Goal: Information Seeking & Learning: Learn about a topic

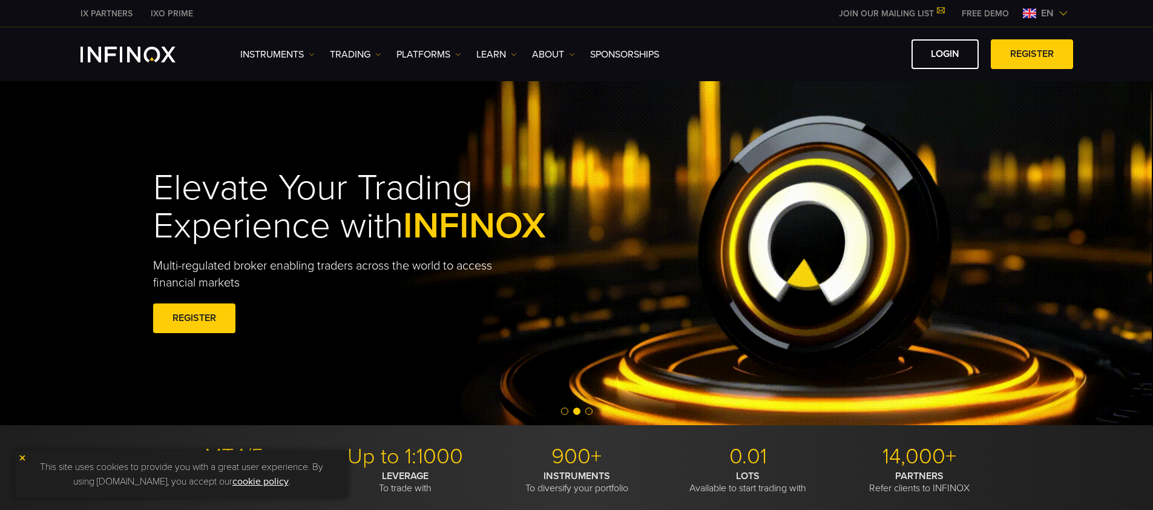
click at [566, 412] on span "Go to slide 1" at bounding box center [564, 410] width 7 height 7
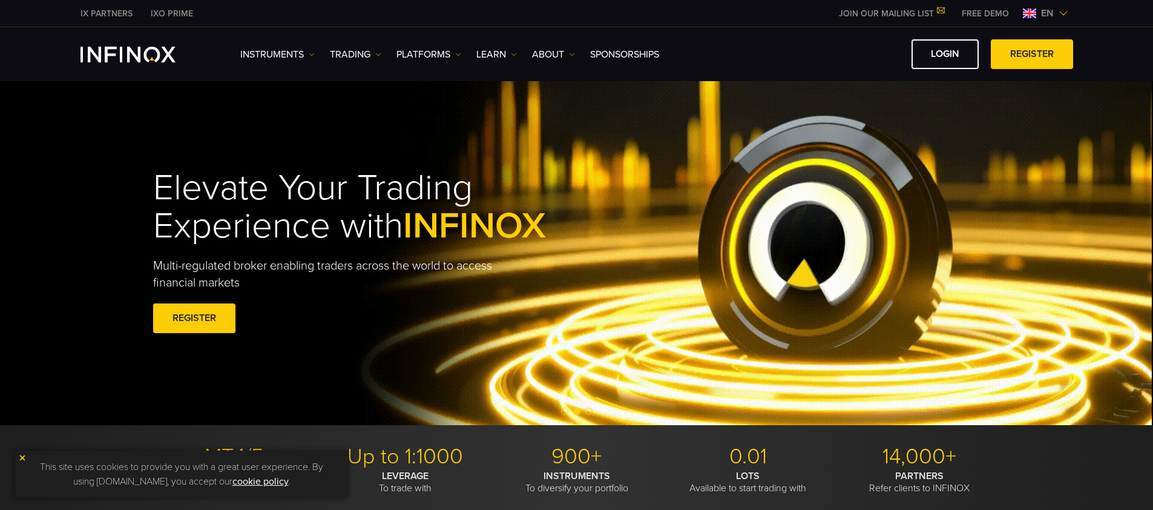
click at [570, 412] on div at bounding box center [576, 411] width 1153 height 15
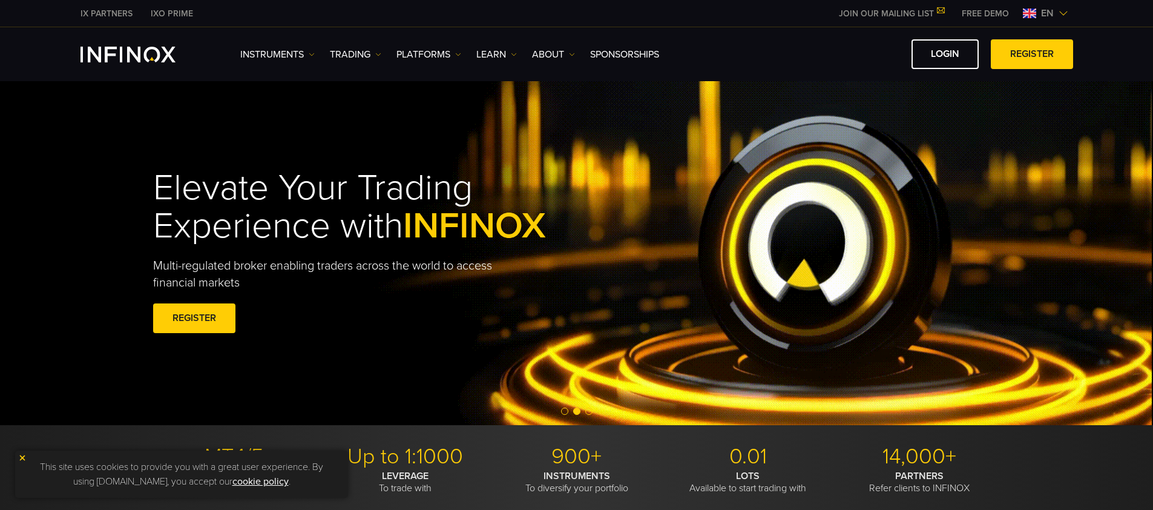
click at [569, 412] on div at bounding box center [576, 411] width 1153 height 15
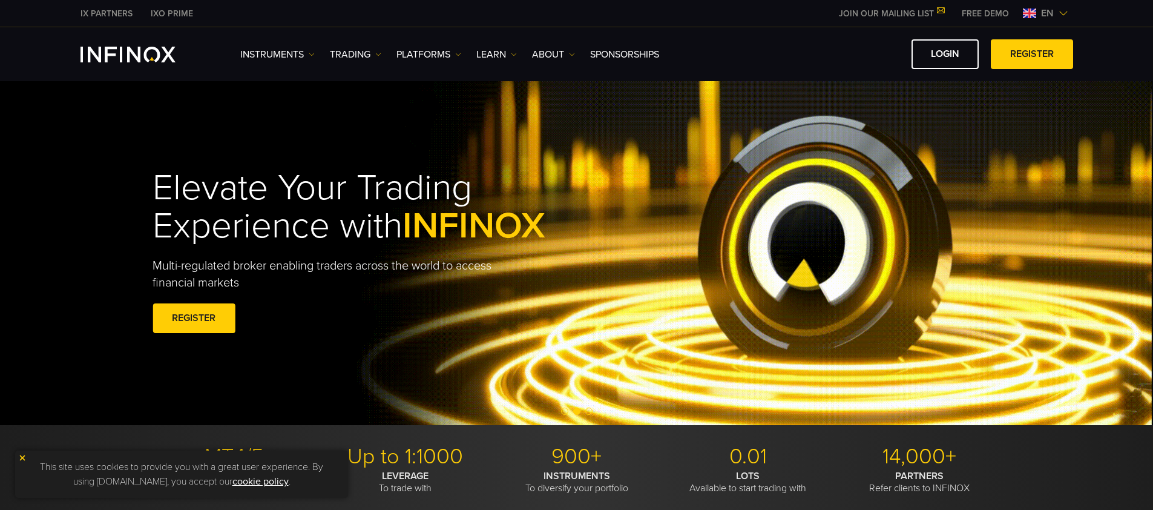
click at [567, 412] on span "Go to slide 1" at bounding box center [564, 410] width 7 height 7
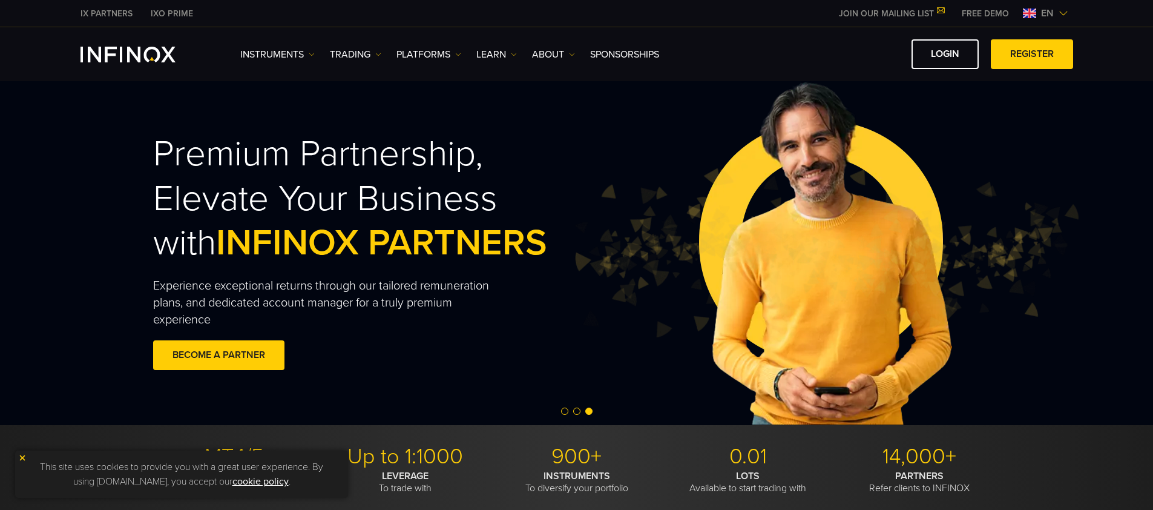
click at [564, 414] on span "Go to slide 1" at bounding box center [564, 410] width 7 height 7
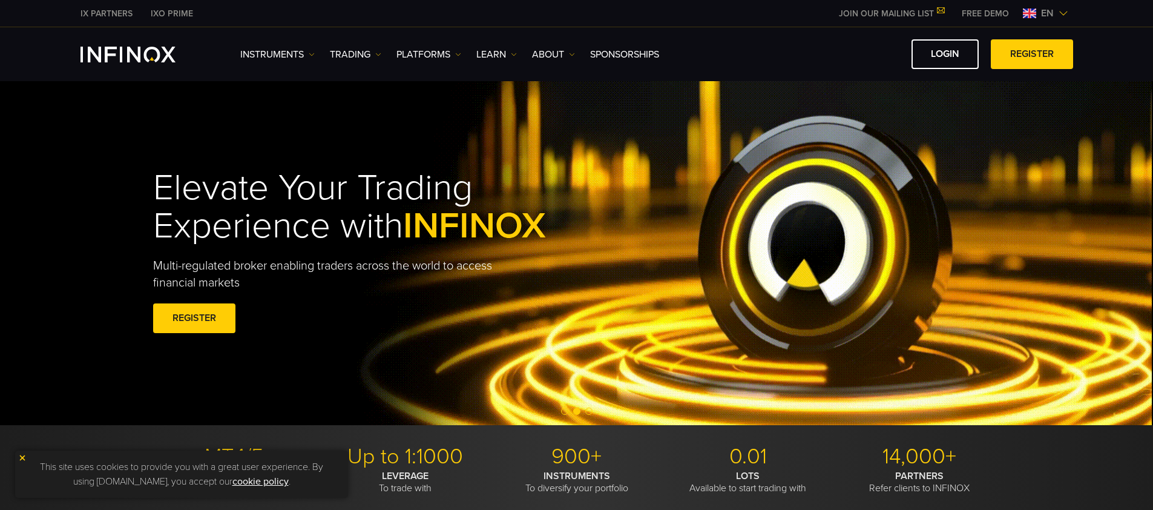
click at [591, 411] on span "Go to slide 3" at bounding box center [588, 410] width 7 height 7
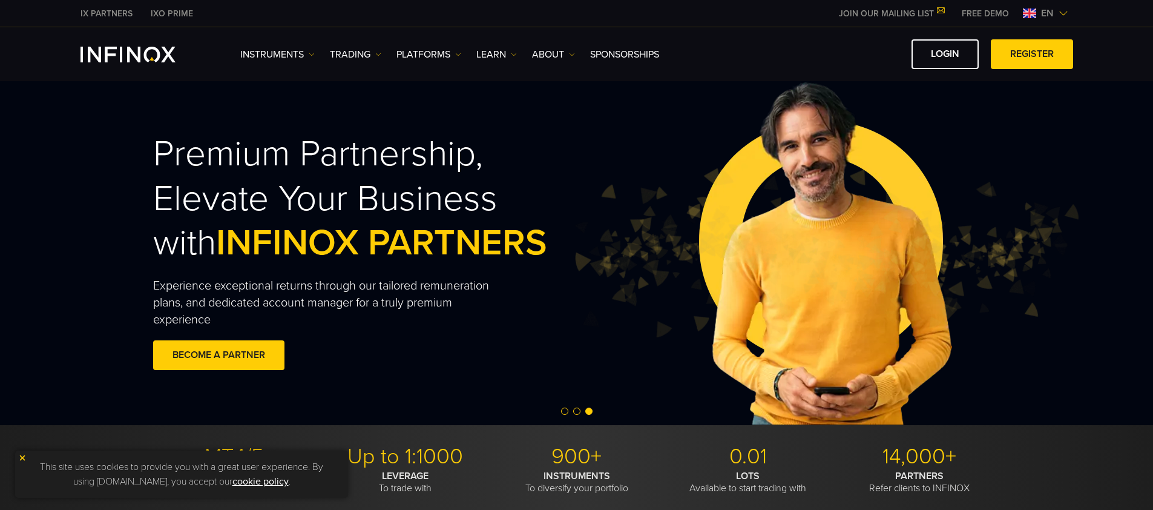
click at [570, 412] on div at bounding box center [576, 411] width 1153 height 15
click at [568, 412] on span "Go to slide 1" at bounding box center [564, 410] width 7 height 7
click at [306, 56] on link "Instruments" at bounding box center [277, 54] width 74 height 15
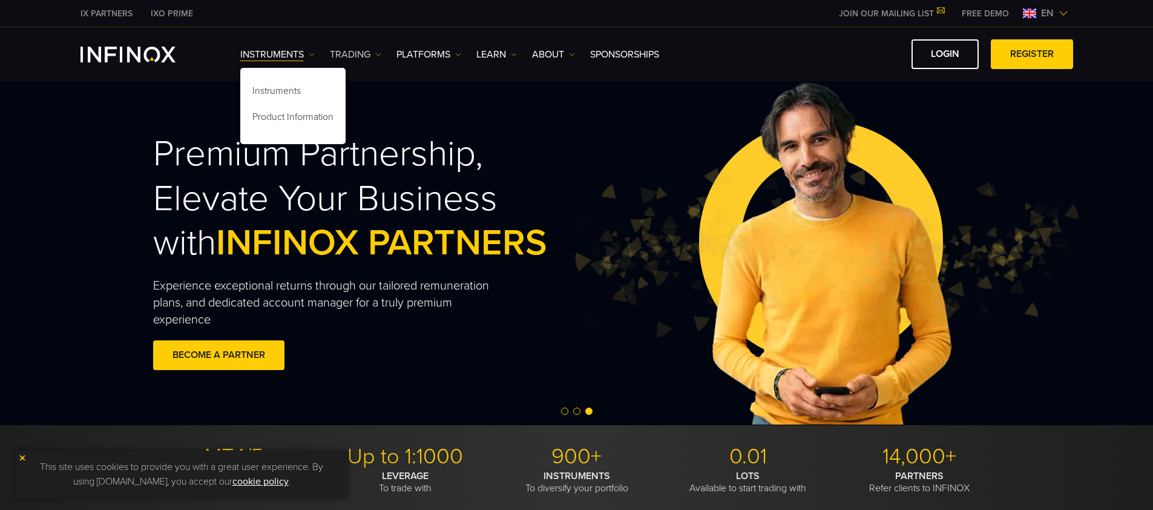
click at [375, 56] on img at bounding box center [378, 54] width 6 height 6
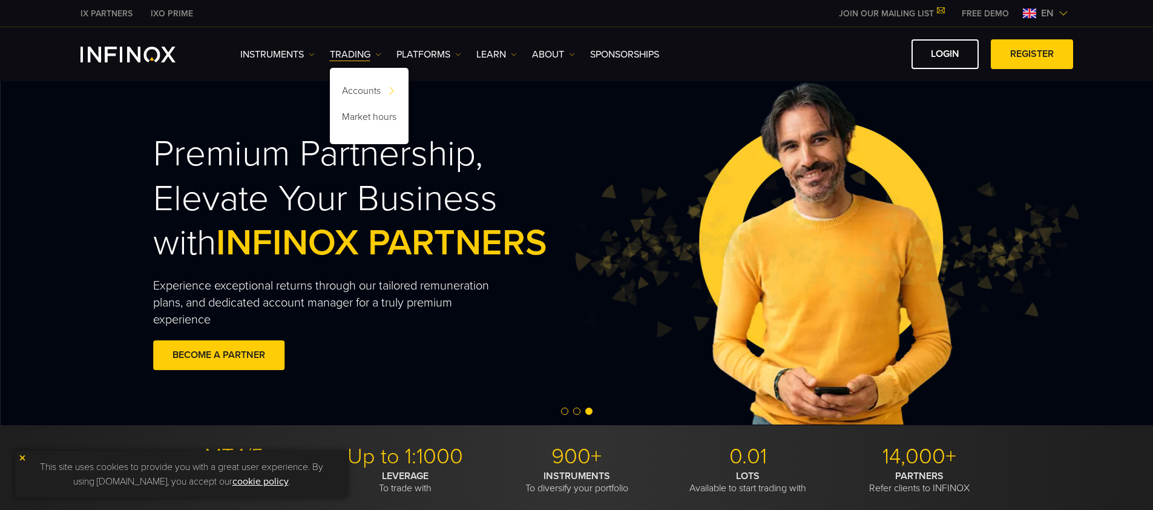
click at [712, 142] on img at bounding box center [824, 253] width 255 height 344
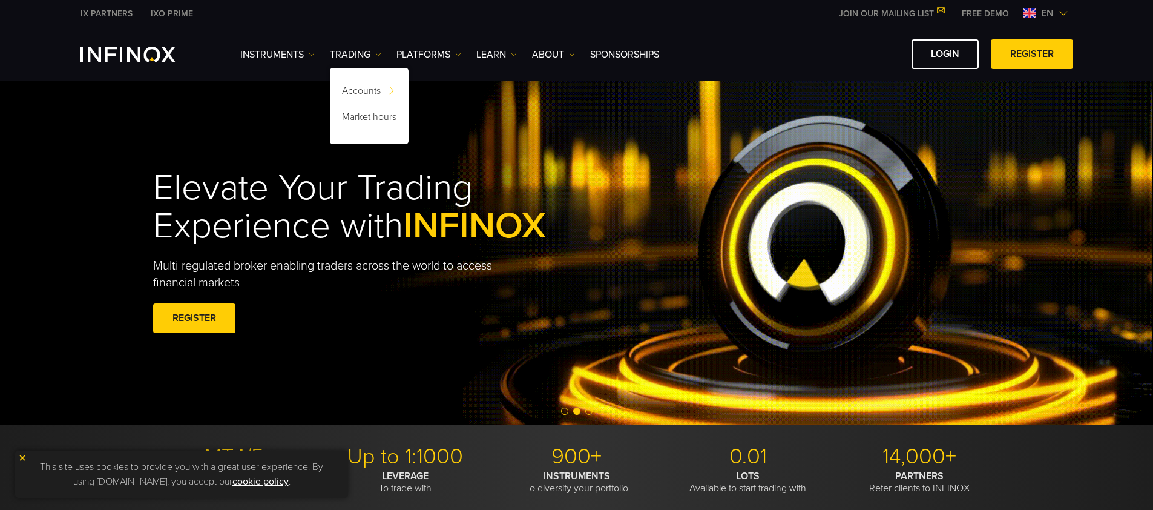
click at [599, 170] on div "Elevate Your Trading Experience with INFINOX Multi-regulated broker enabling tr…" at bounding box center [577, 253] width 872 height 205
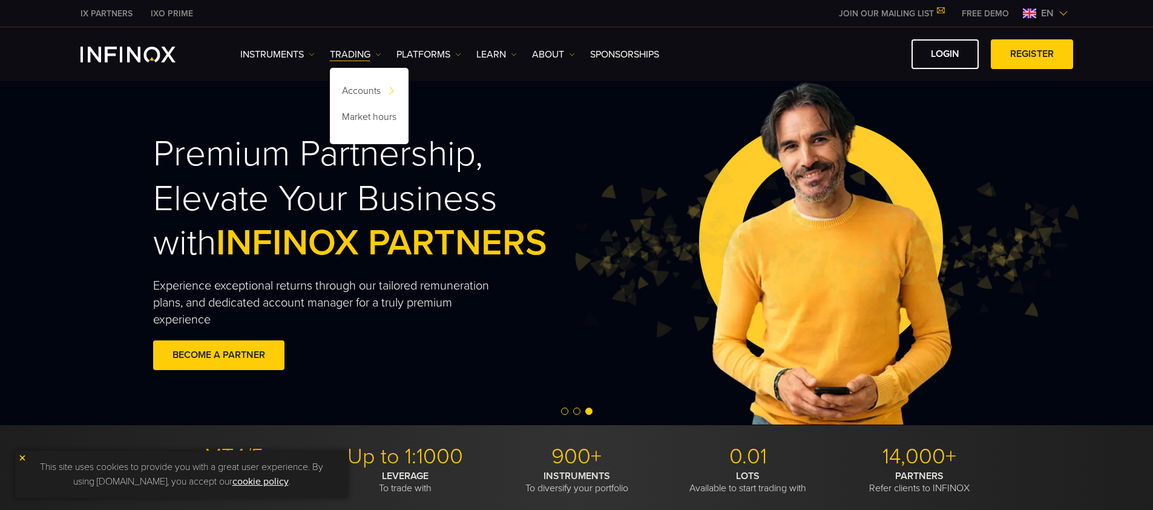
click at [465, 55] on ul "Instruments Instruments Product Information TRADING Accounts DEMO" at bounding box center [449, 54] width 419 height 15
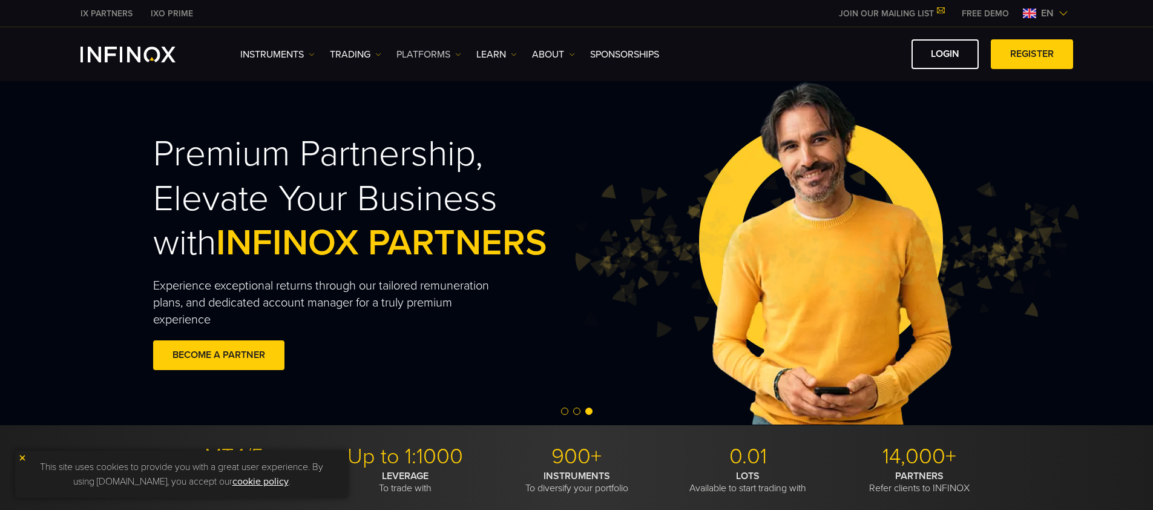
click at [460, 56] on img at bounding box center [458, 54] width 6 height 6
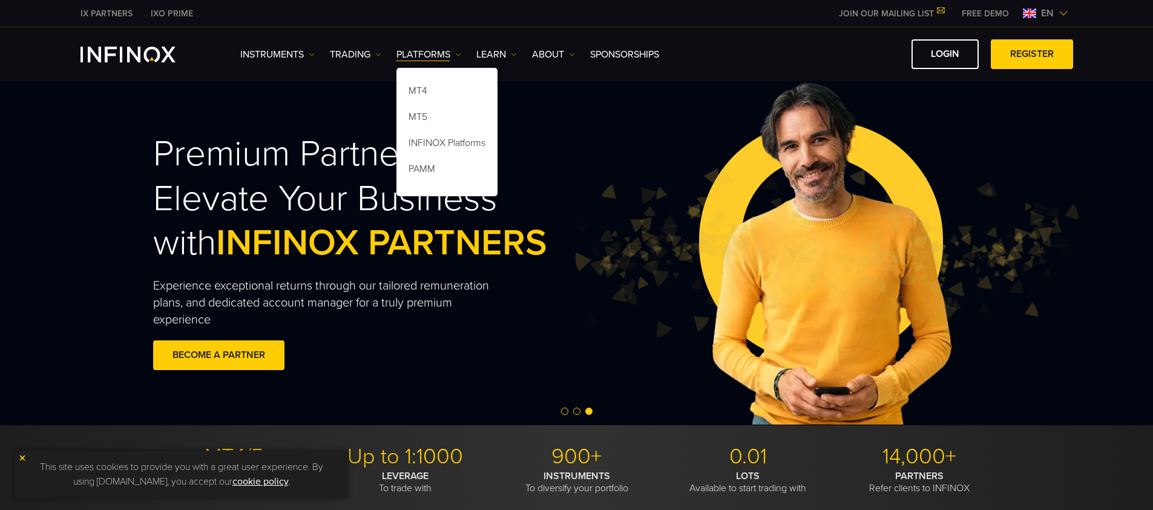
click at [710, 129] on img at bounding box center [824, 253] width 255 height 344
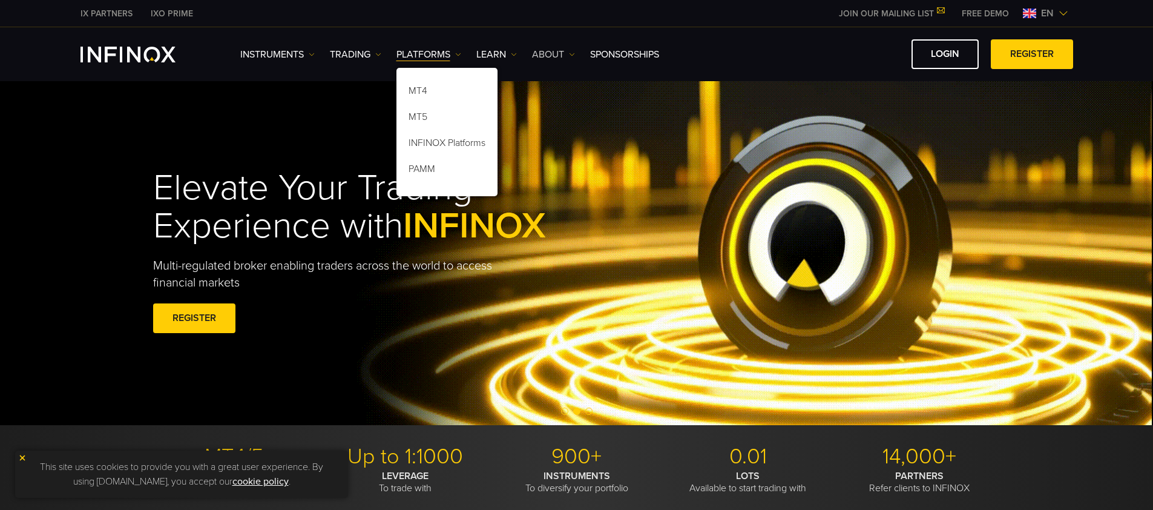
click at [557, 59] on link "ABOUT" at bounding box center [553, 54] width 43 height 15
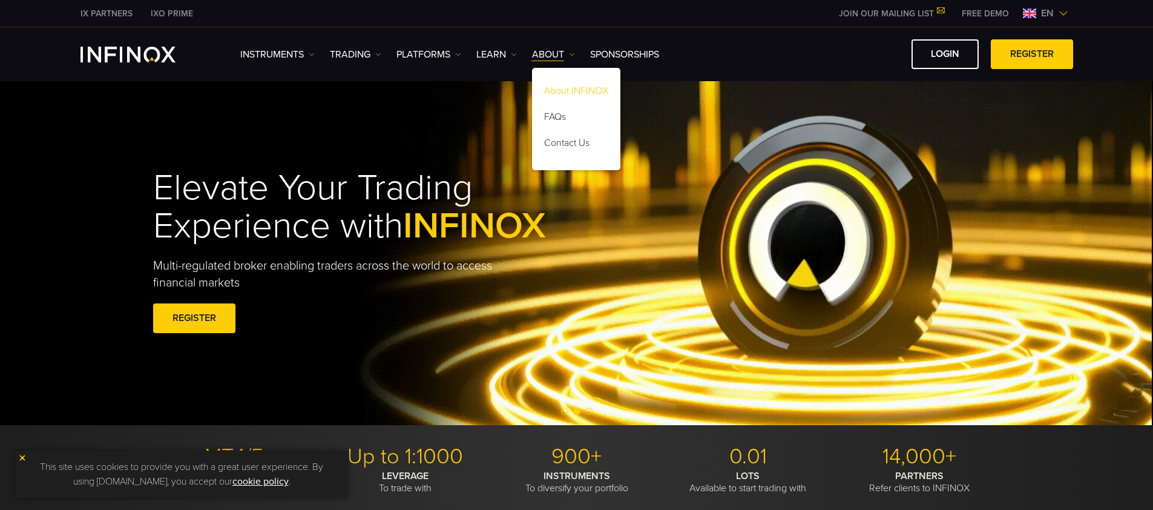
drag, startPoint x: 579, startPoint y: 82, endPoint x: 576, endPoint y: 96, distance: 13.7
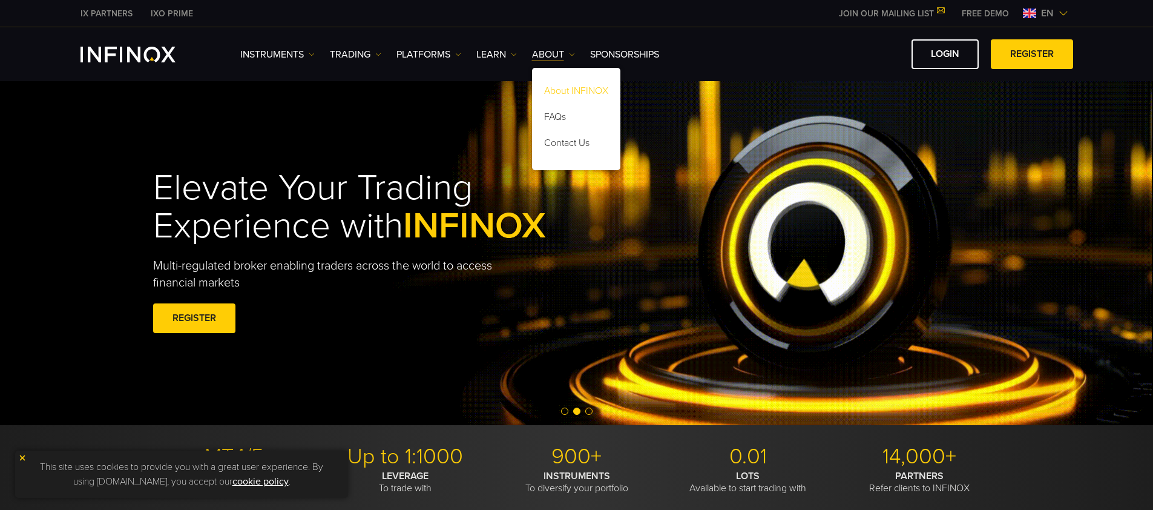
click at [578, 83] on link "About INFINOX" at bounding box center [576, 93] width 88 height 26
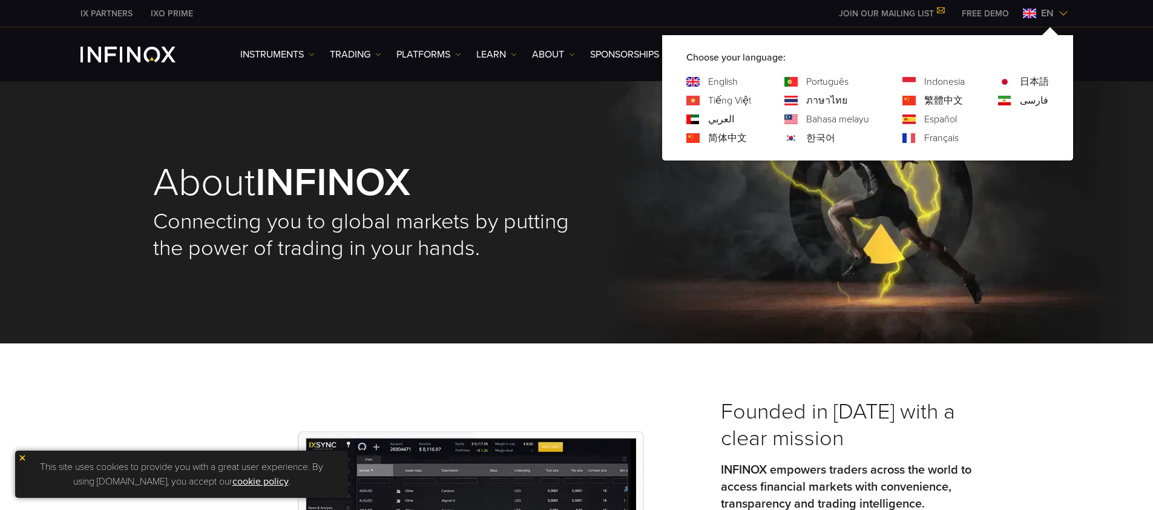
click at [809, 85] on link "Português" at bounding box center [827, 81] width 42 height 15
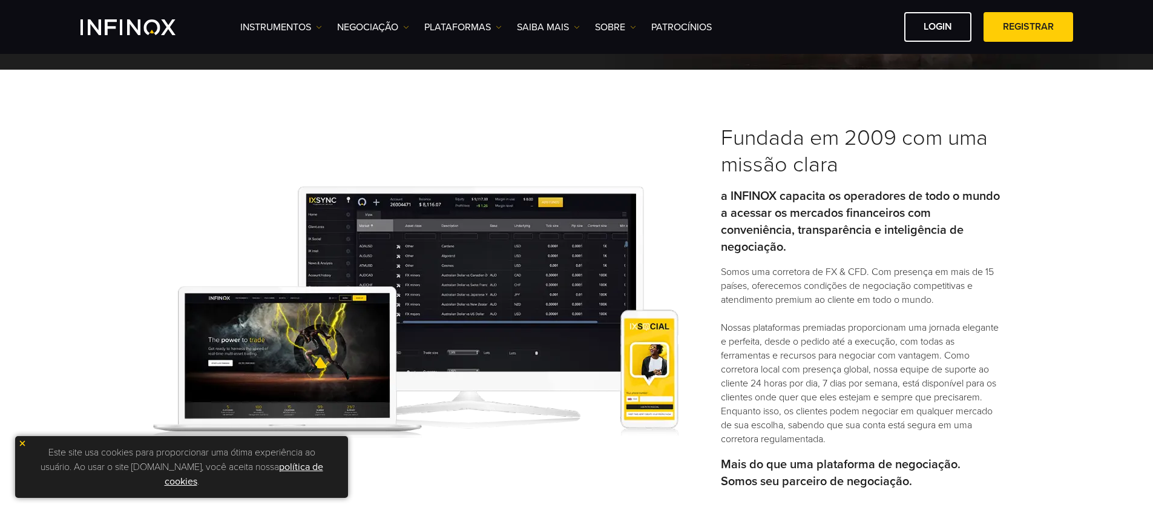
scroll to position [251, 0]
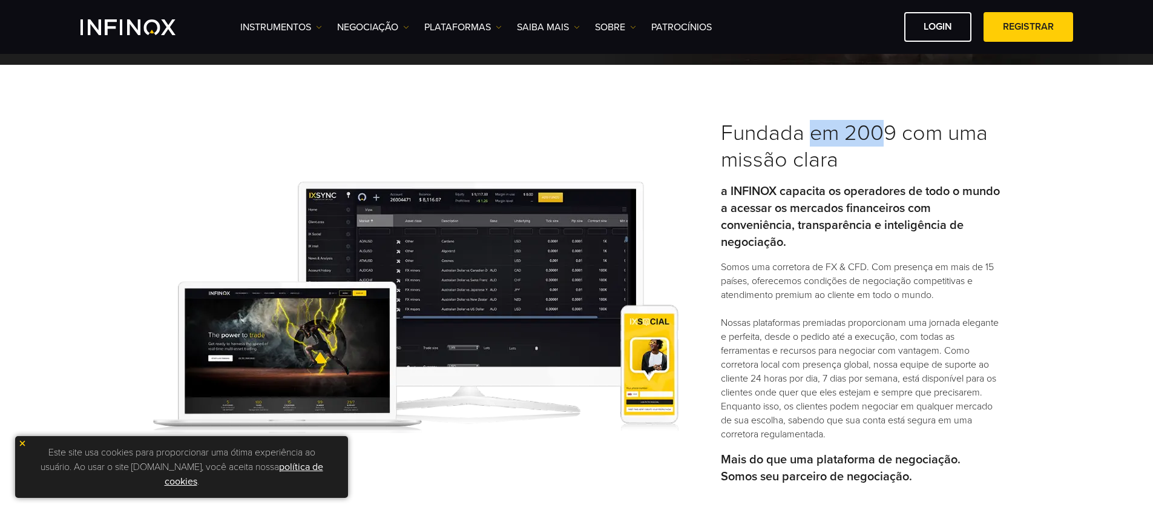
drag, startPoint x: 807, startPoint y: 144, endPoint x: 871, endPoint y: 146, distance: 64.2
click at [881, 139] on h3 "Fundada em 2009 com uma missão clara" at bounding box center [861, 146] width 280 height 53
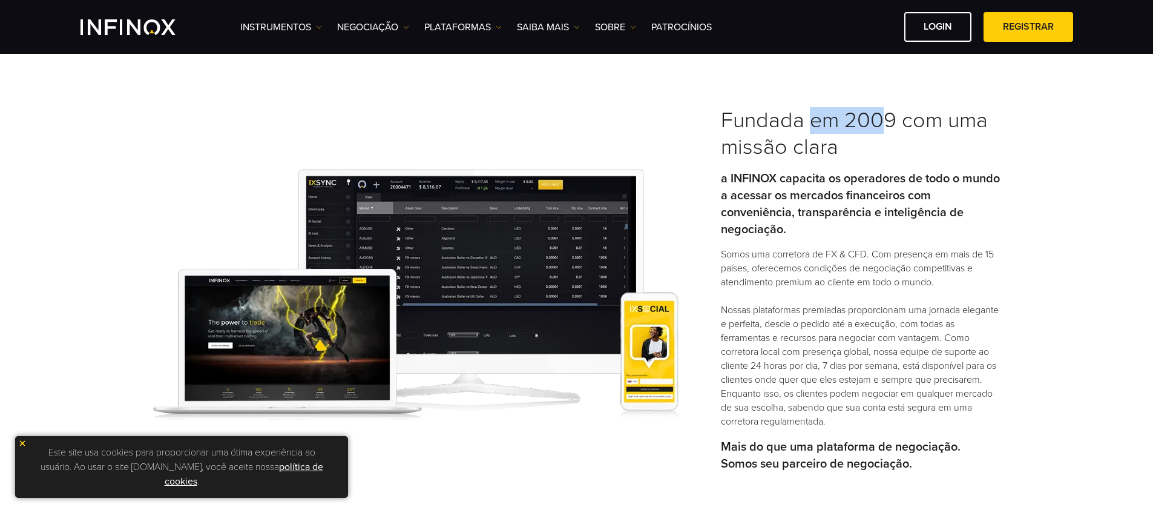
scroll to position [278, 0]
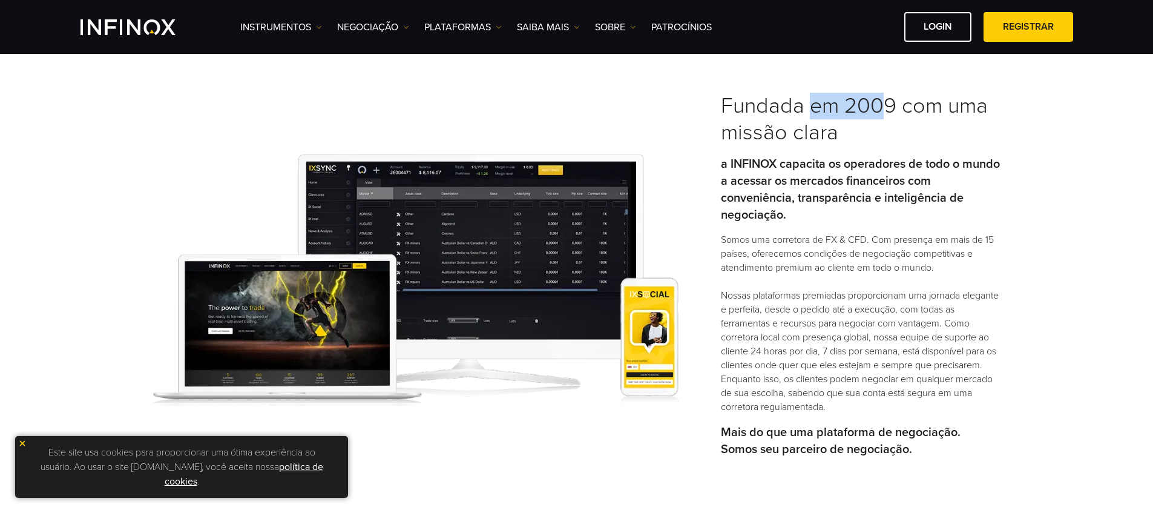
click at [842, 101] on h3 "Fundada em 2009 com uma missão clara" at bounding box center [861, 119] width 280 height 53
drag, startPoint x: 846, startPoint y: 100, endPoint x: 904, endPoint y: 101, distance: 58.1
click at [904, 101] on h3 "Fundada em 2009 com uma missão clara" at bounding box center [861, 119] width 280 height 53
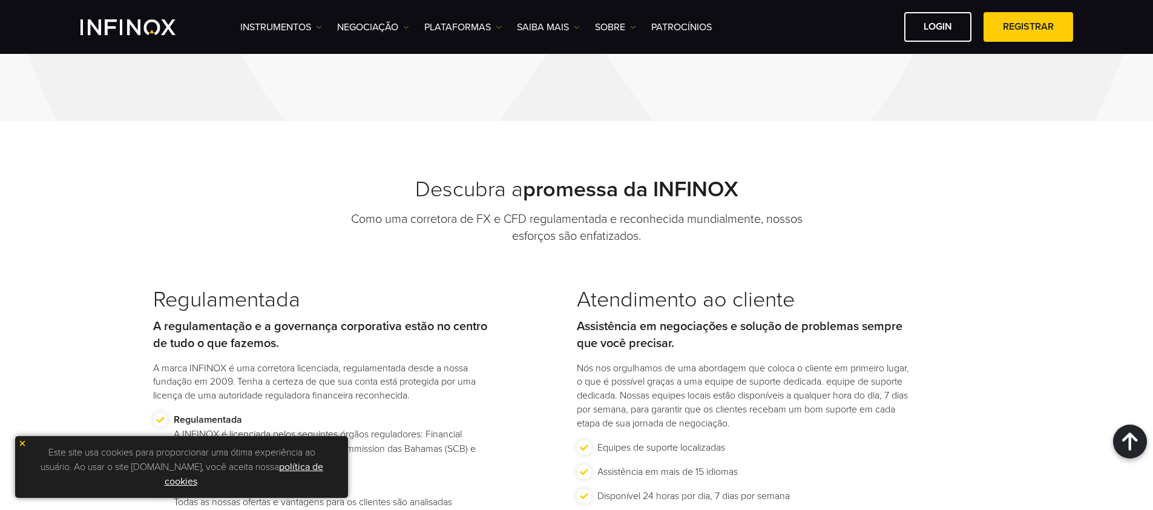
scroll to position [1216, 0]
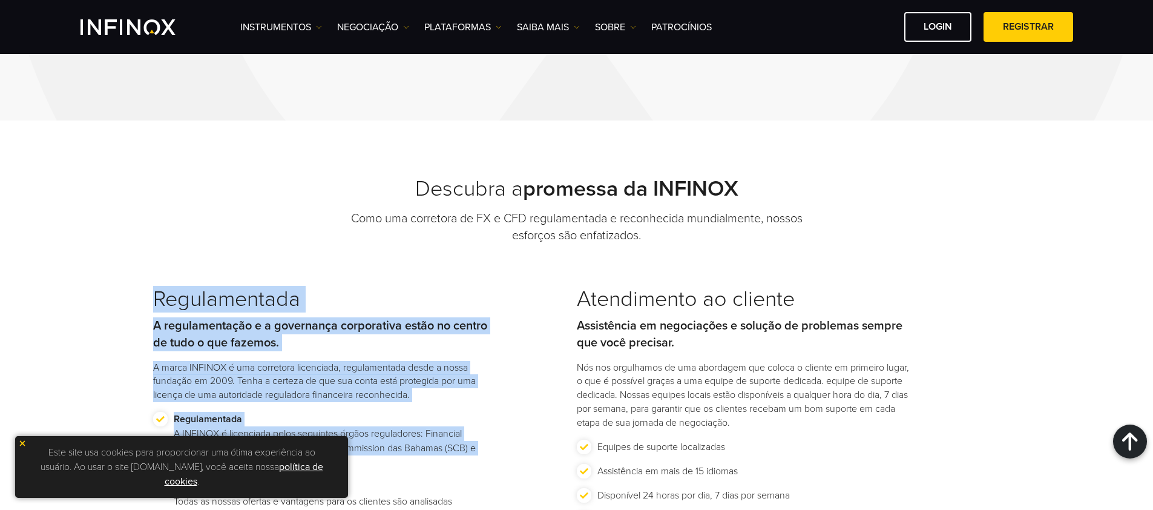
drag, startPoint x: 228, startPoint y: 277, endPoint x: 462, endPoint y: 458, distance: 295.6
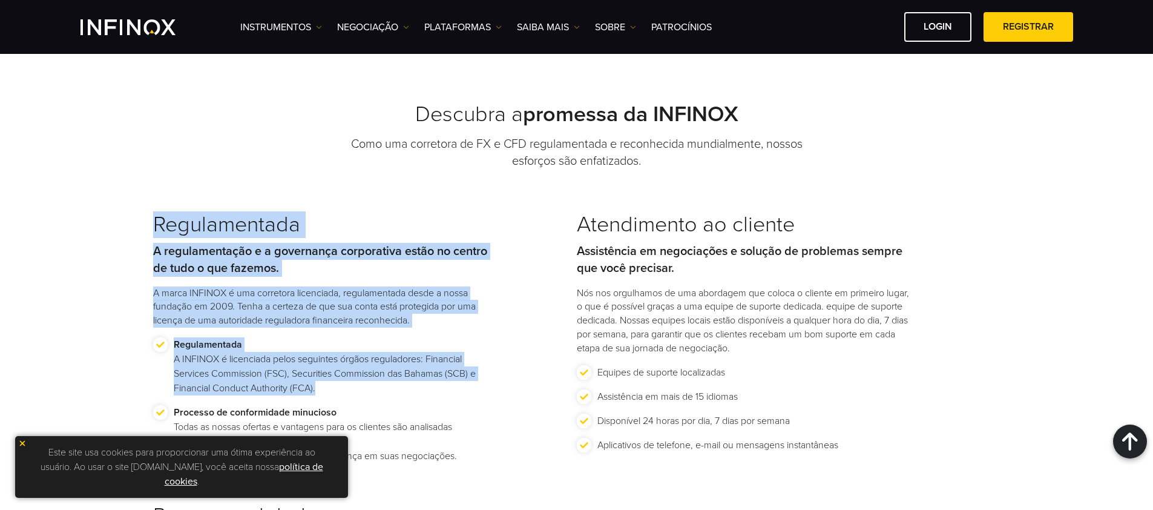
scroll to position [1298, 0]
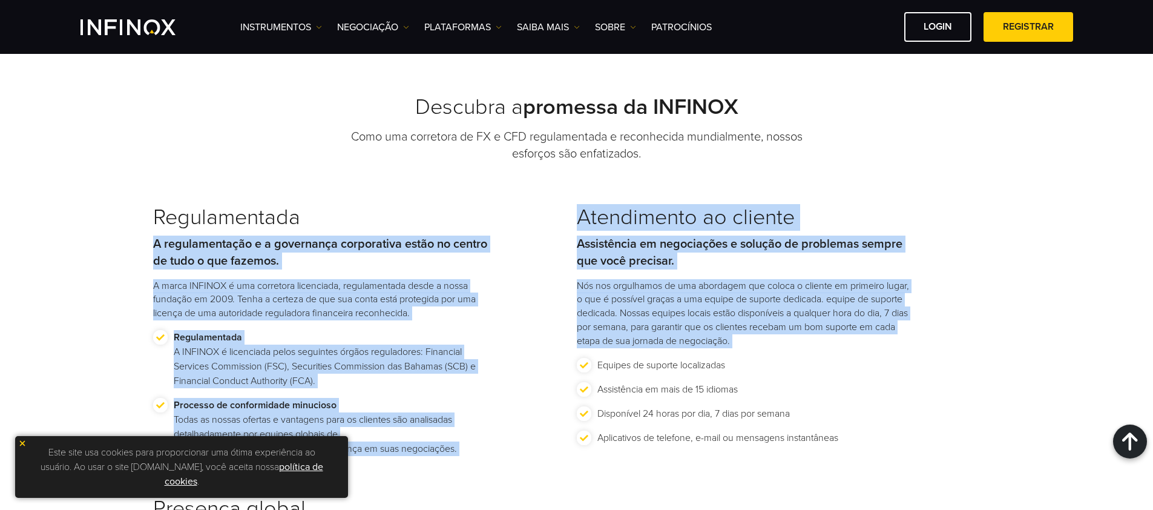
drag, startPoint x: 542, startPoint y: 223, endPoint x: 709, endPoint y: 354, distance: 211.6
click at [709, 353] on div "Regulamentada A regulamentação e a governança corporativa estão no centro de tu…" at bounding box center [576, 463] width 847 height 517
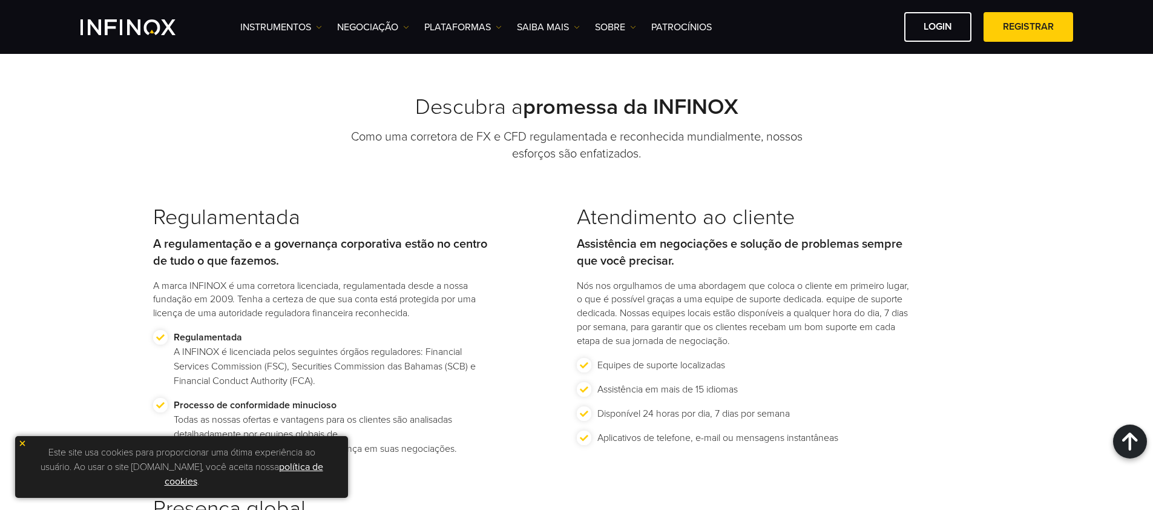
drag, startPoint x: 735, startPoint y: 363, endPoint x: 743, endPoint y: 381, distance: 19.2
click at [735, 366] on li "Equipes de suporte localizadas" at bounding box center [746, 370] width 339 height 24
drag, startPoint x: 748, startPoint y: 382, endPoint x: 642, endPoint y: 400, distance: 108.1
click at [636, 401] on li "Assistência em mais de 15 idiomas" at bounding box center [746, 394] width 339 height 24
drag, startPoint x: 700, startPoint y: 383, endPoint x: 725, endPoint y: 387, distance: 25.9
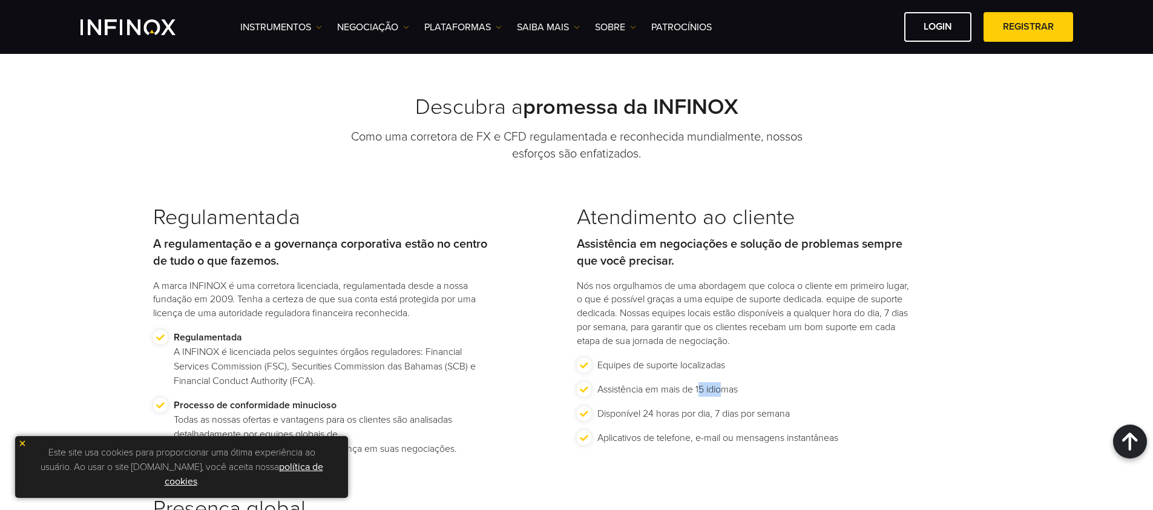
click at [725, 388] on p "Assistência em mais de 15 idiomas" at bounding box center [667, 389] width 140 height 15
drag, startPoint x: 630, startPoint y: 413, endPoint x: 708, endPoint y: 408, distance: 77.6
click at [699, 409] on p "Disponível 24 horas por dia, 7 dias por semana" at bounding box center [693, 413] width 192 height 15
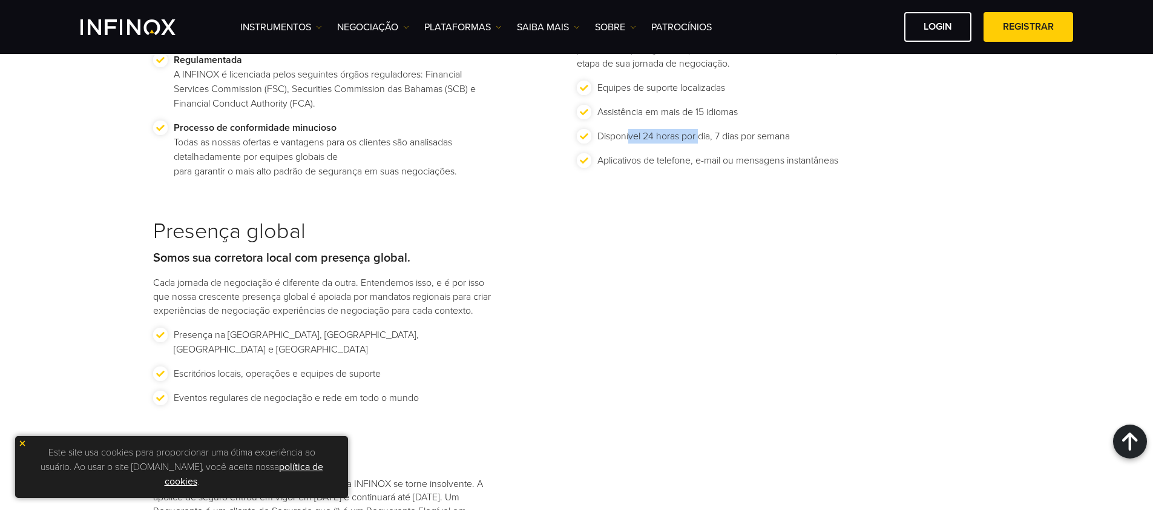
scroll to position [1575, 0]
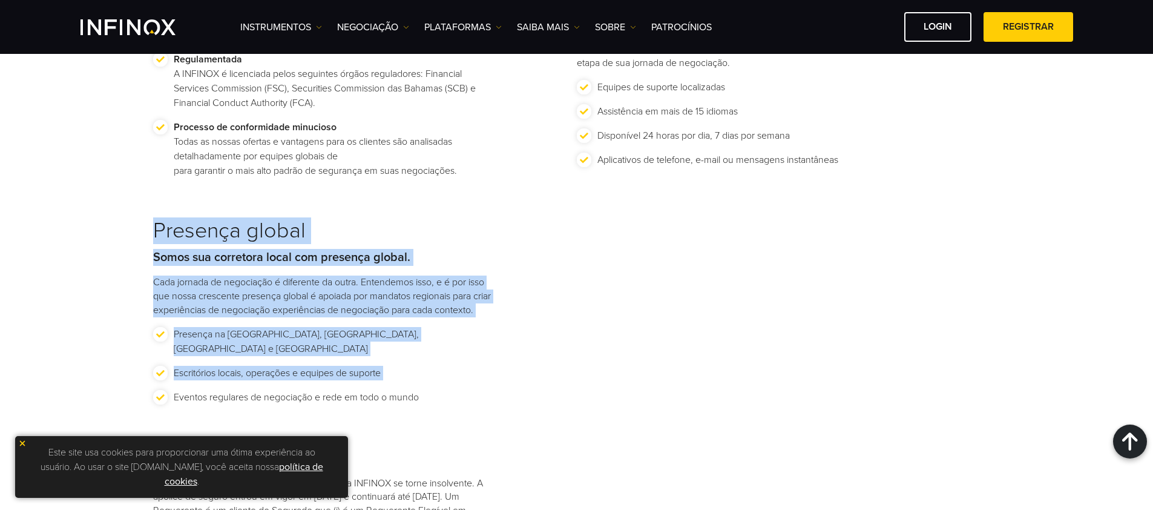
drag, startPoint x: 156, startPoint y: 227, endPoint x: 472, endPoint y: 391, distance: 356.0
click at [472, 391] on div "Descubra a promessa da INFINOX Como uma corretora de FX e CFD regulamentada e r…" at bounding box center [577, 231] width 872 height 828
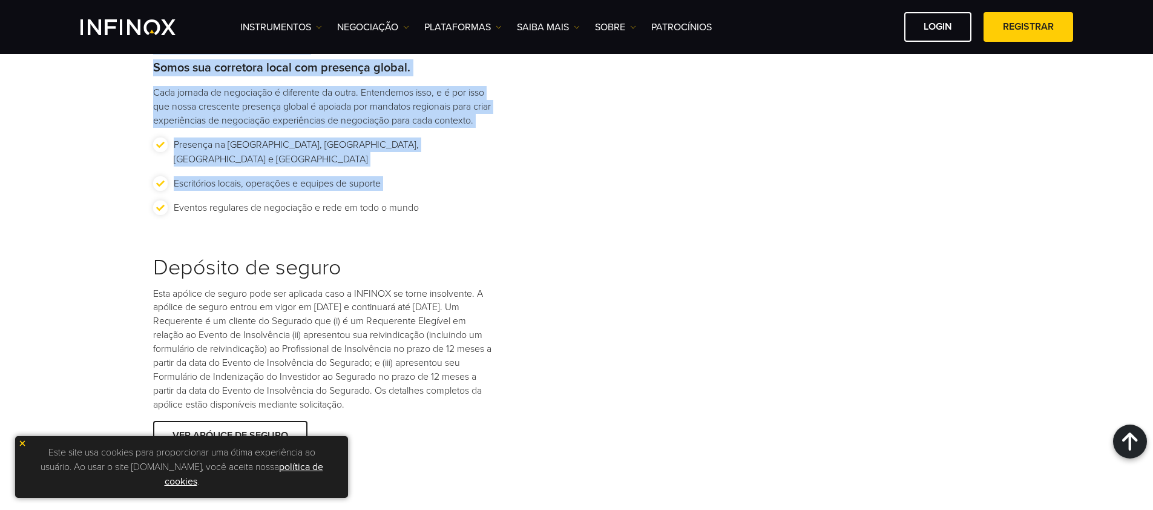
scroll to position [1896, 0]
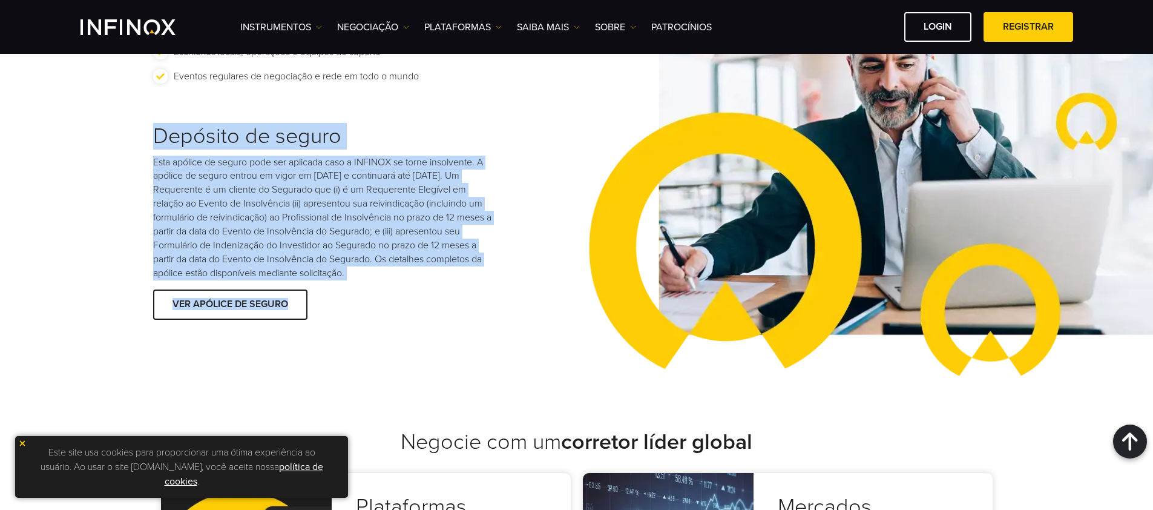
drag, startPoint x: 157, startPoint y: 142, endPoint x: 409, endPoint y: 307, distance: 301.2
click at [409, 307] on div "Depósito de seguro Esta apólice de seguro pode ser aplicada caso a INFINOX se t…" at bounding box center [365, 223] width 424 height 200
click at [230, 304] on div at bounding box center [230, 304] width 0 height 0
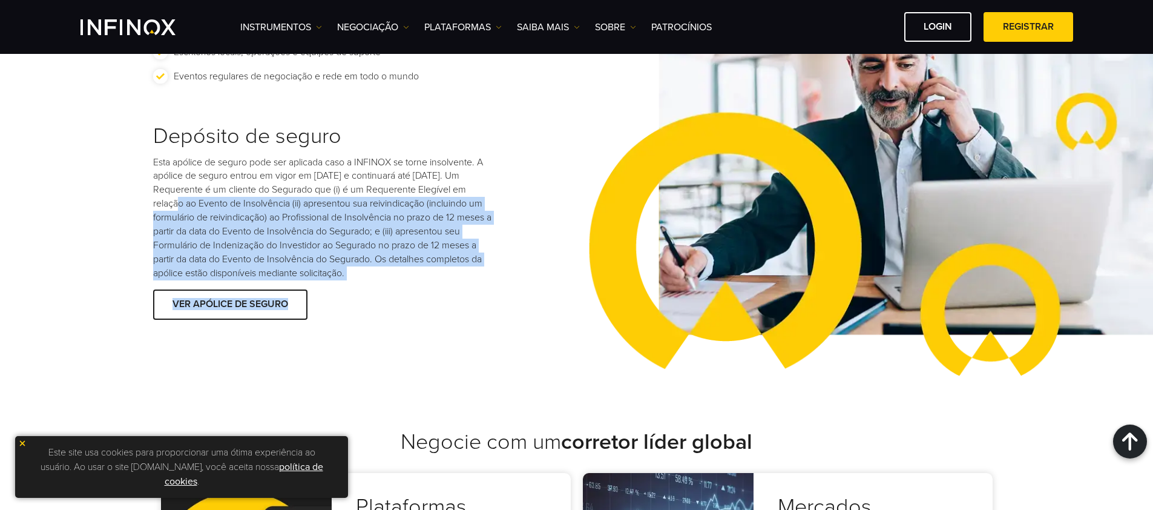
drag, startPoint x: 310, startPoint y: 281, endPoint x: 175, endPoint y: 198, distance: 158.9
click at [175, 198] on div "Depósito de seguro Esta apólice de seguro pode ser aplicada caso a INFINOX se t…" at bounding box center [365, 223] width 424 height 200
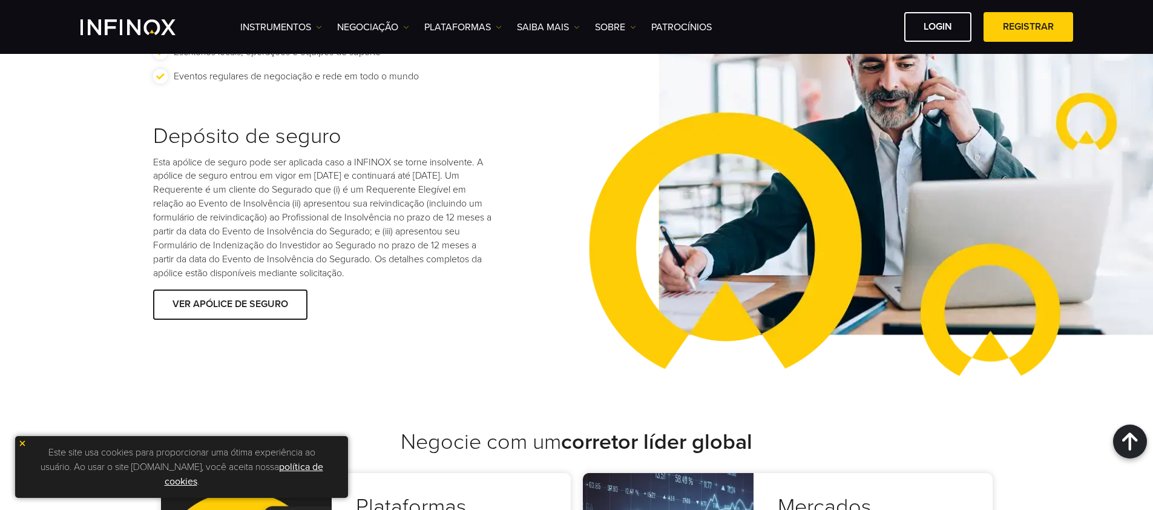
click at [332, 191] on p "Esta apólice de seguro pode ser aplicada caso a INFINOX se torne insolvente. A …" at bounding box center [322, 218] width 339 height 125
drag, startPoint x: 216, startPoint y: 289, endPoint x: 144, endPoint y: 232, distance: 91.4
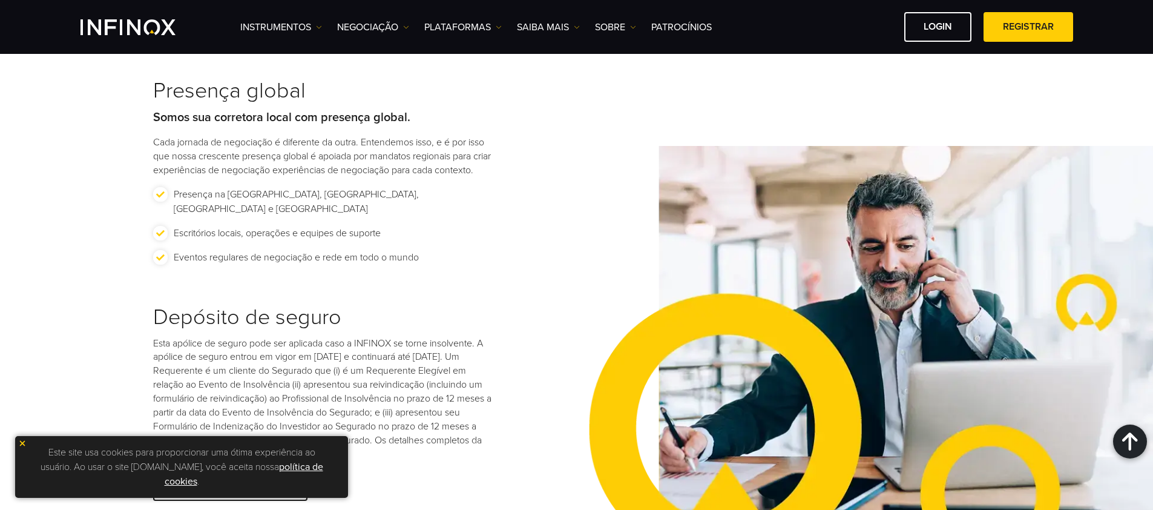
scroll to position [1620, 0]
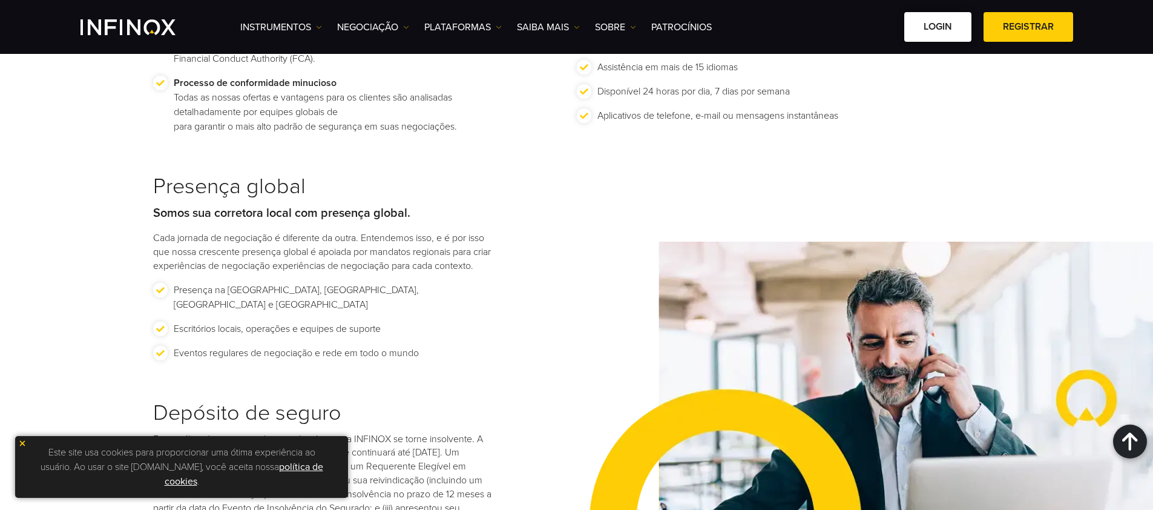
click at [935, 21] on link "Login" at bounding box center [937, 27] width 67 height 30
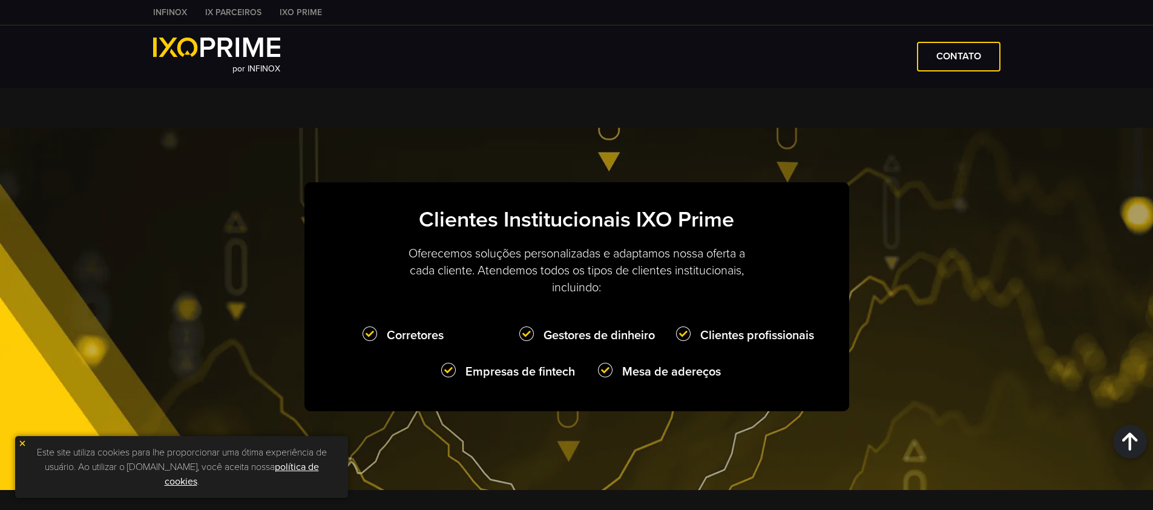
scroll to position [850, 0]
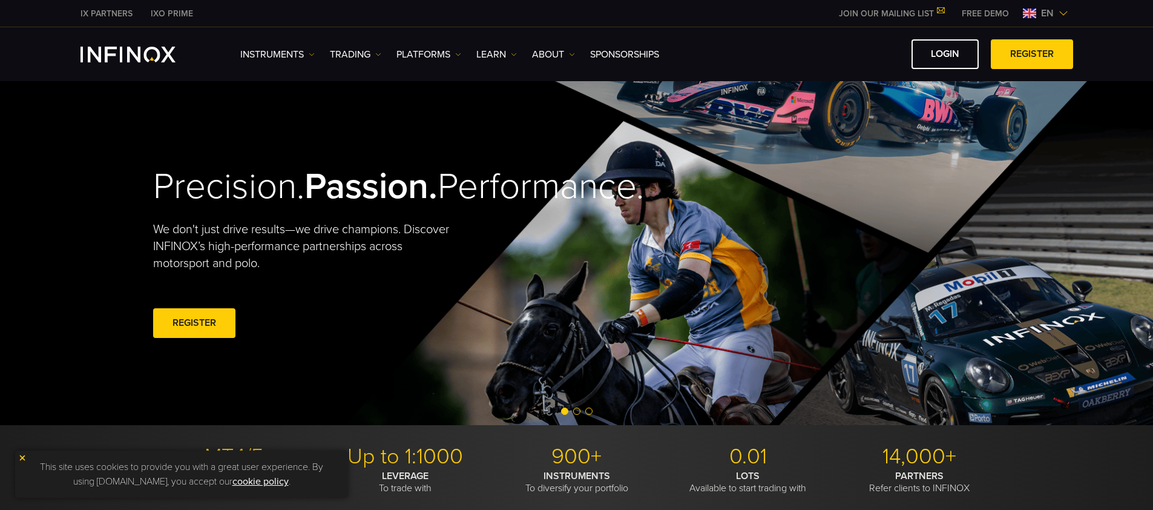
click at [1063, 12] on img at bounding box center [1064, 13] width 10 height 10
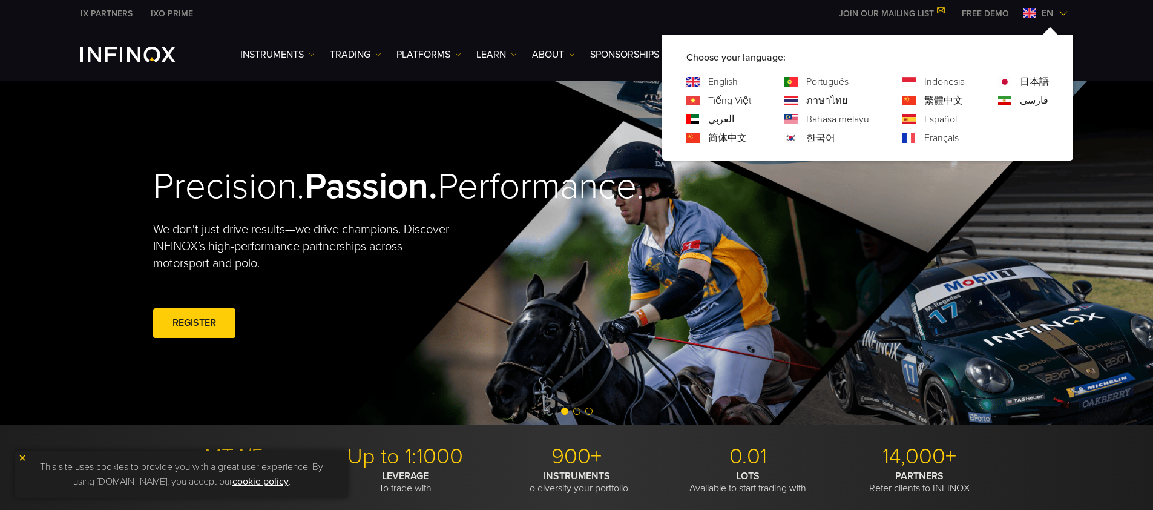
click at [809, 83] on link "Português" at bounding box center [827, 81] width 42 height 15
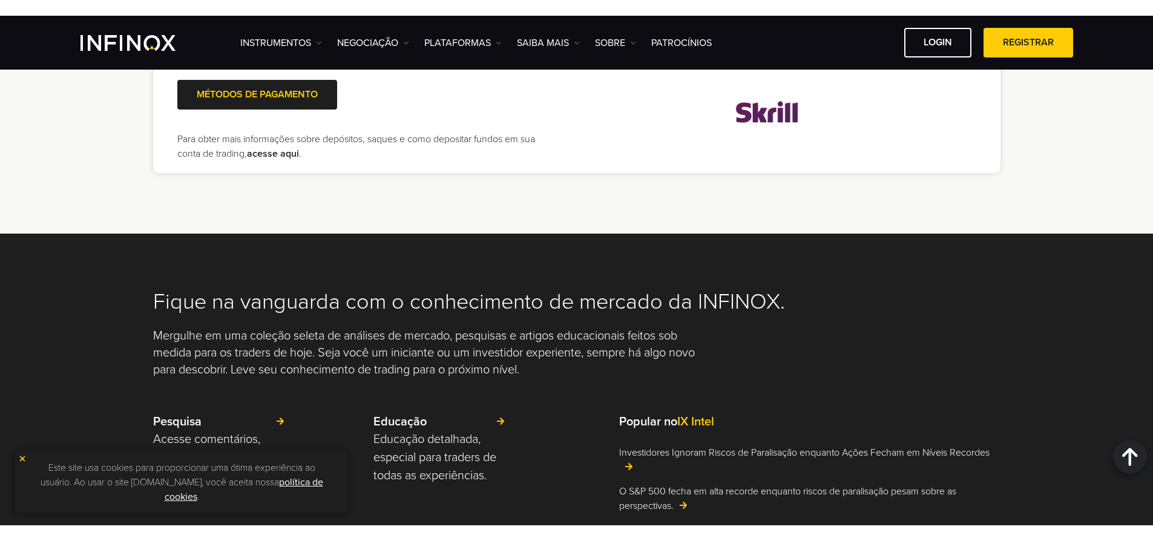
scroll to position [2708, 0]
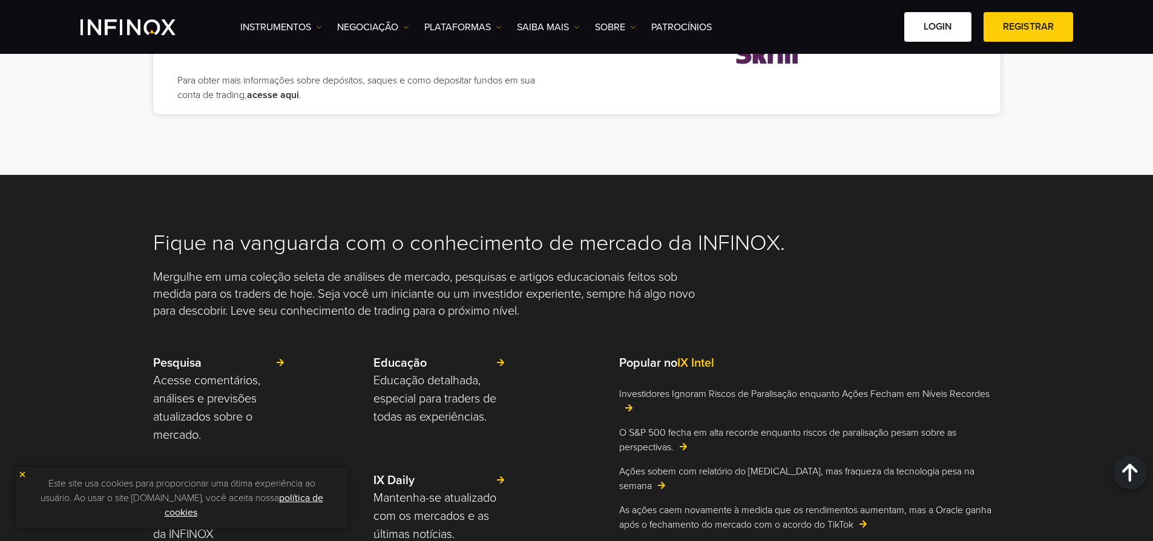
click at [934, 27] on link "Login" at bounding box center [937, 27] width 67 height 30
